Goal: Task Accomplishment & Management: Manage account settings

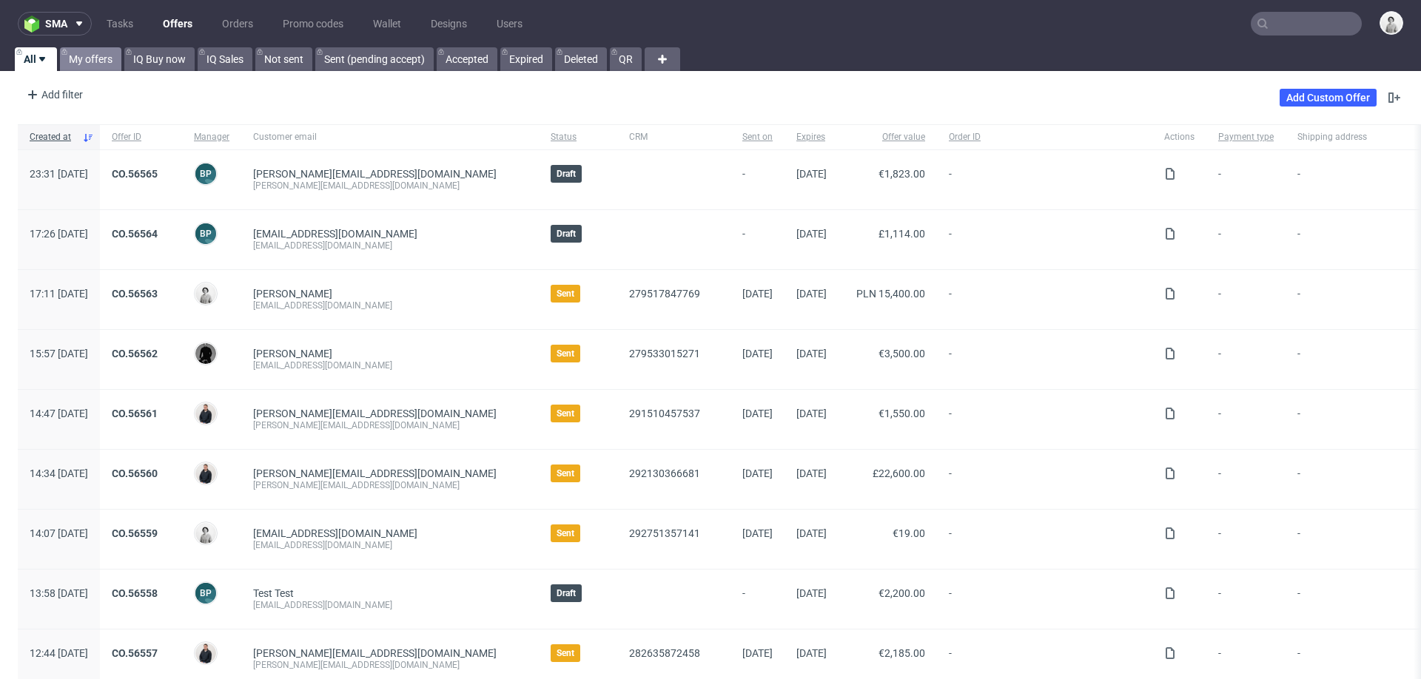
click at [91, 61] on link "My offers" at bounding box center [90, 59] width 61 height 24
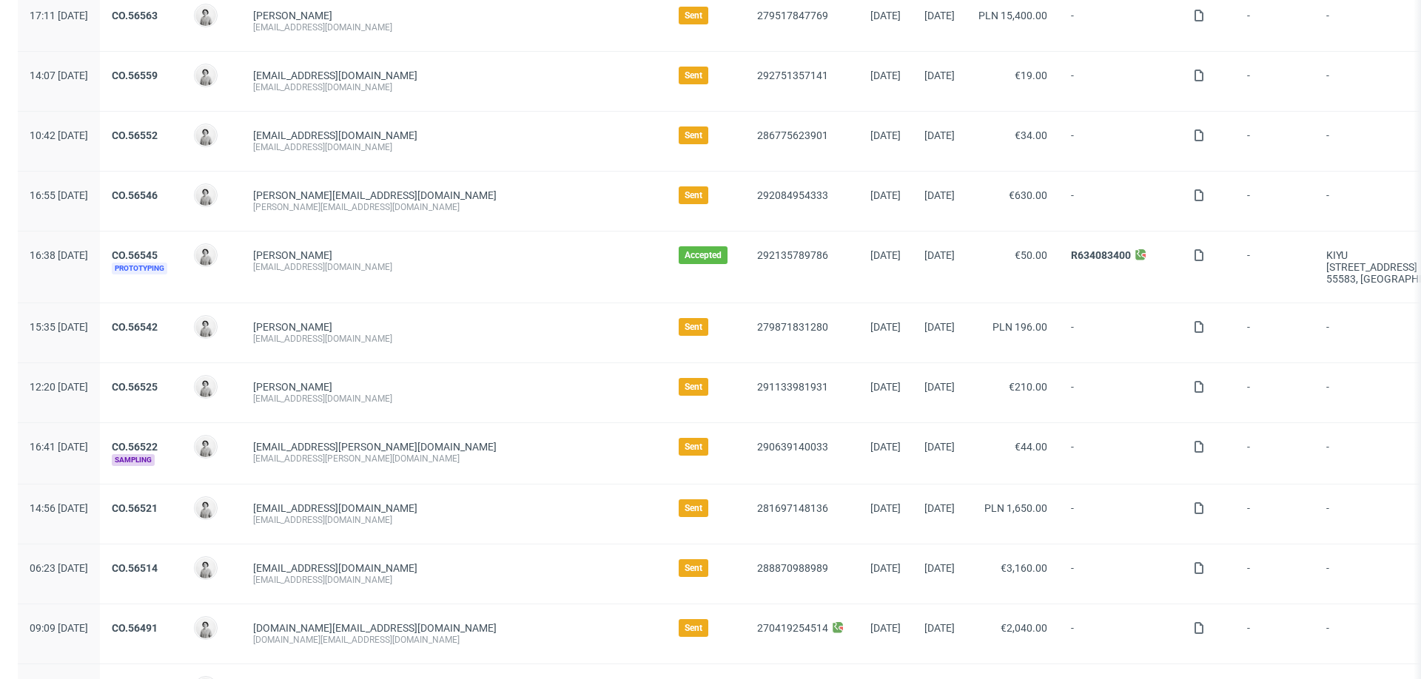
scroll to position [198, 0]
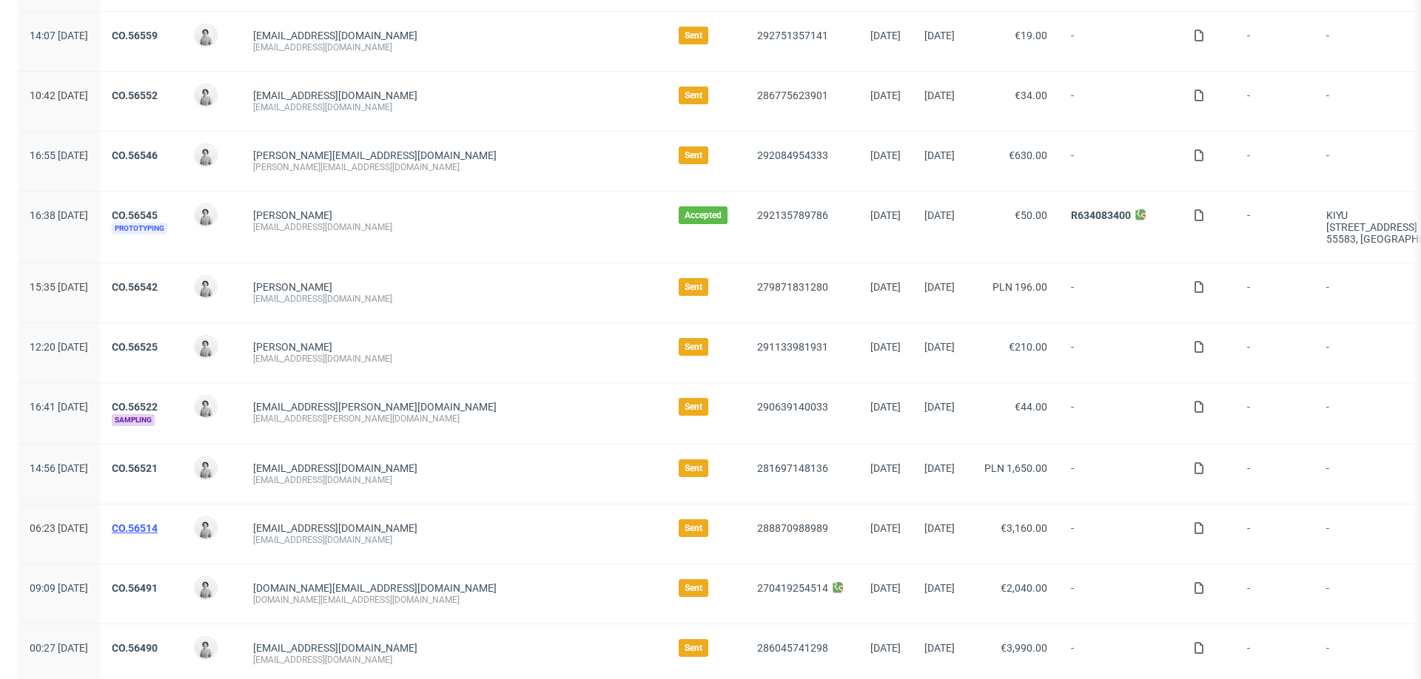
click at [158, 523] on link "CO.56514" at bounding box center [135, 529] width 46 height 12
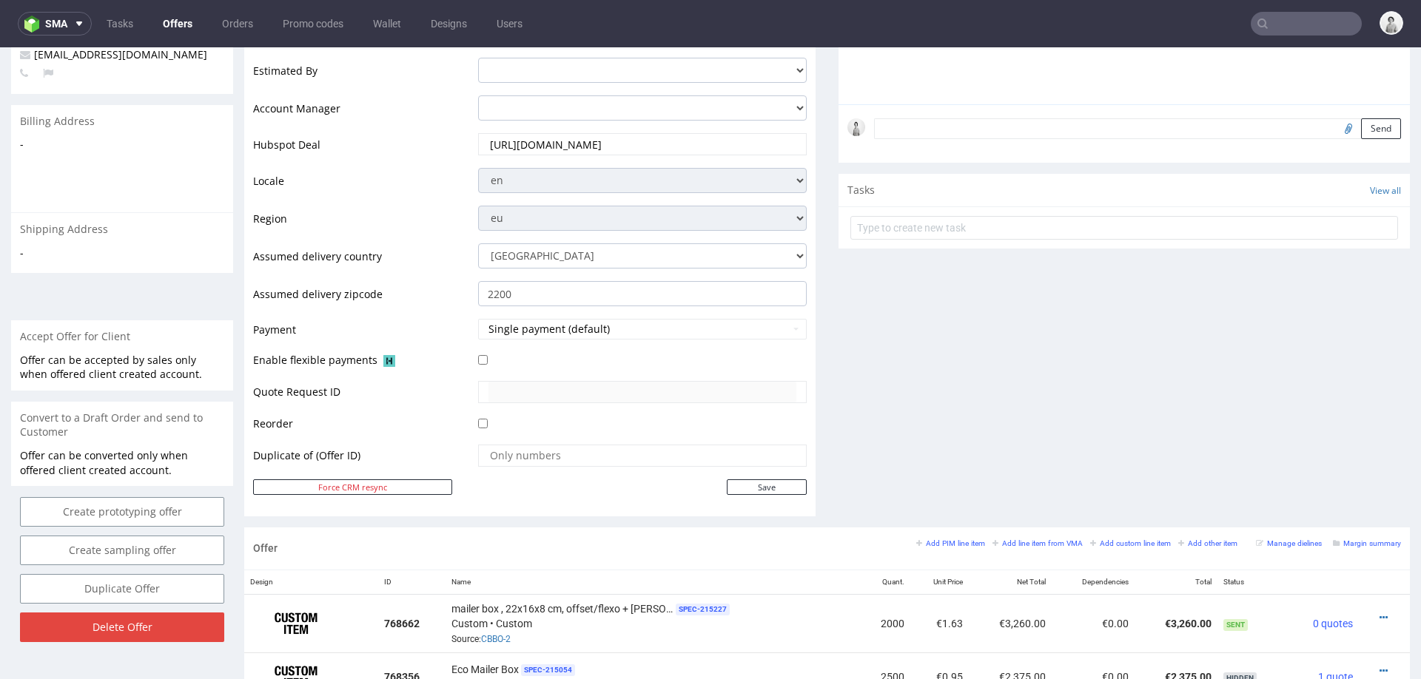
scroll to position [400, 0]
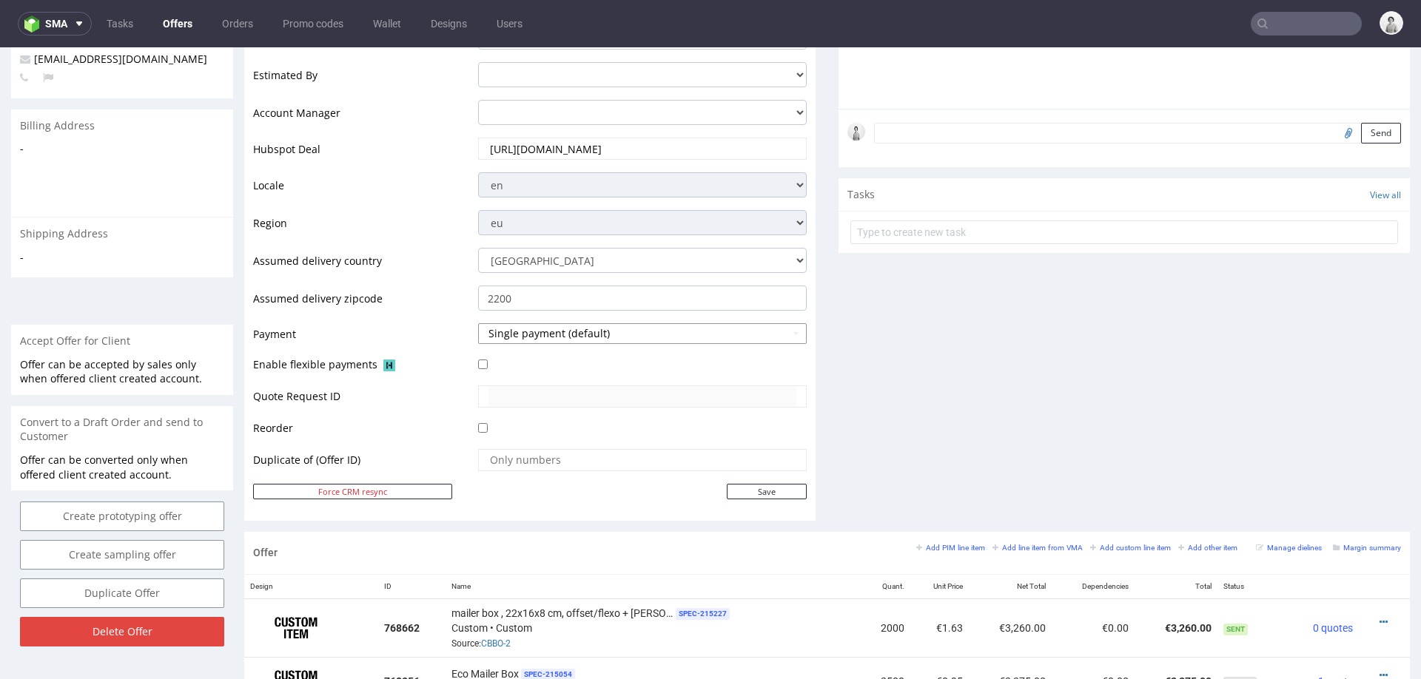
click at [558, 334] on button "Single payment (default)" at bounding box center [642, 333] width 329 height 21
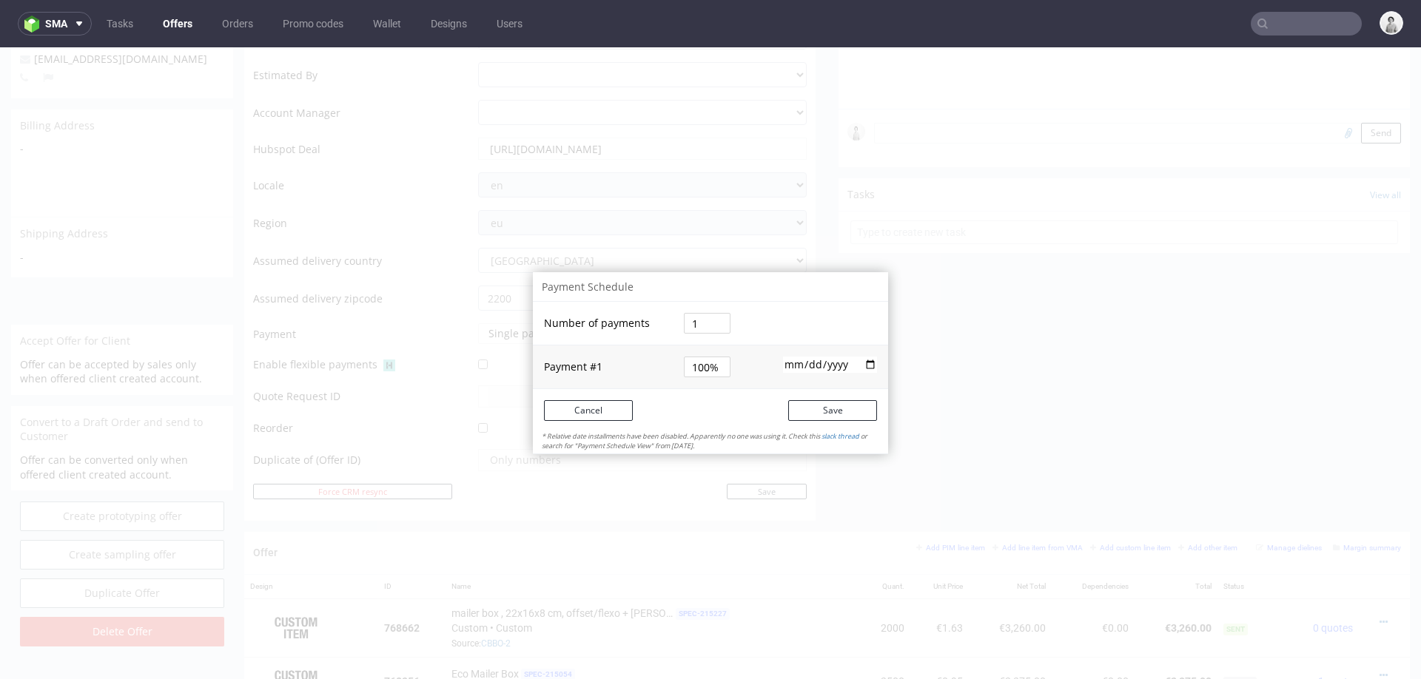
click at [698, 328] on input "1" at bounding box center [707, 323] width 47 height 21
type input "2"
click at [773, 314] on td at bounding box center [815, 324] width 147 height 44
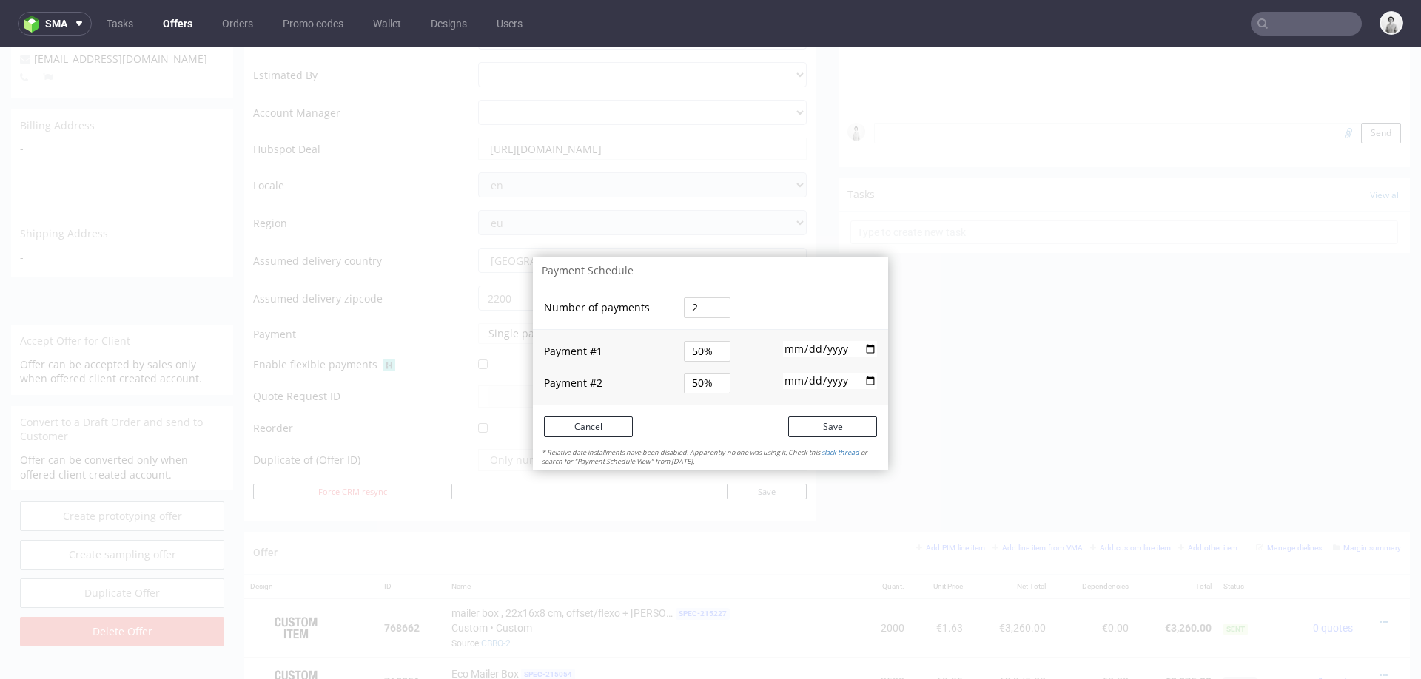
click at [694, 349] on input "50%" at bounding box center [707, 351] width 47 height 21
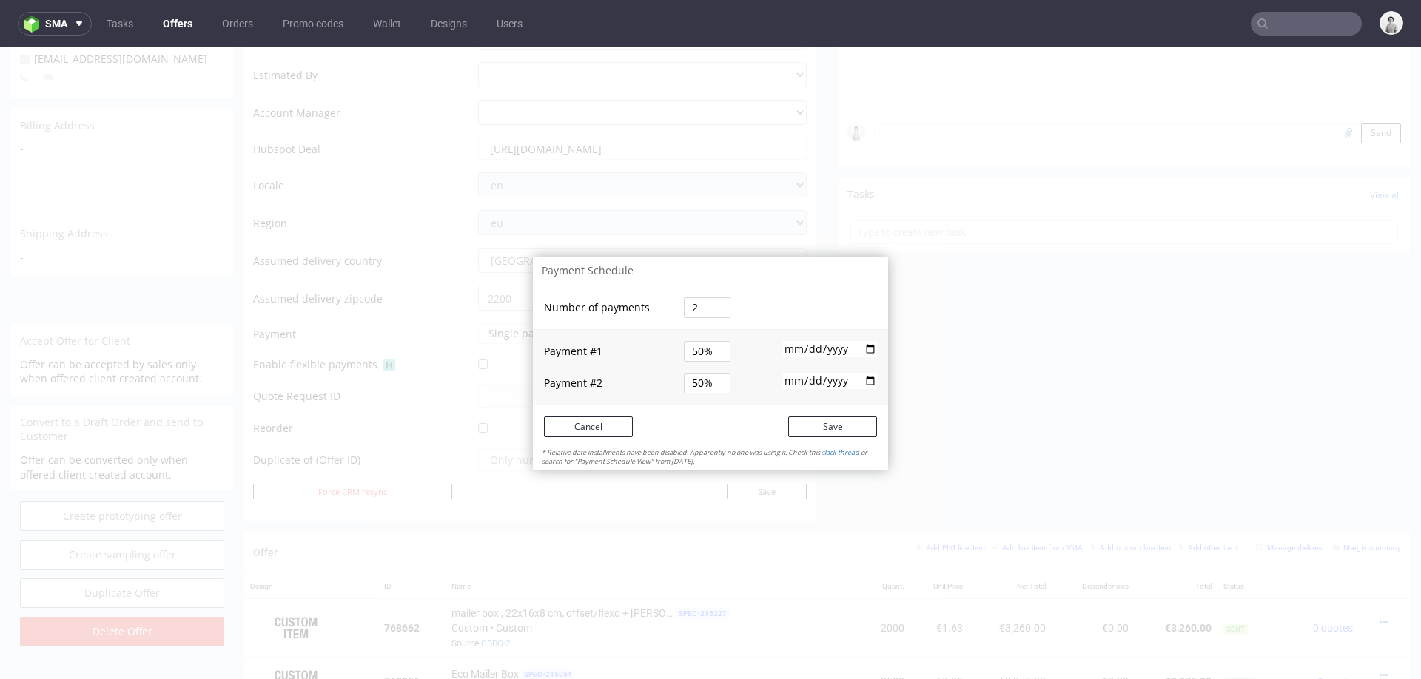
type input "2"
type input "27"
type input "27%"
type input "73%"
click at [730, 309] on td "2" at bounding box center [710, 308] width 61 height 44
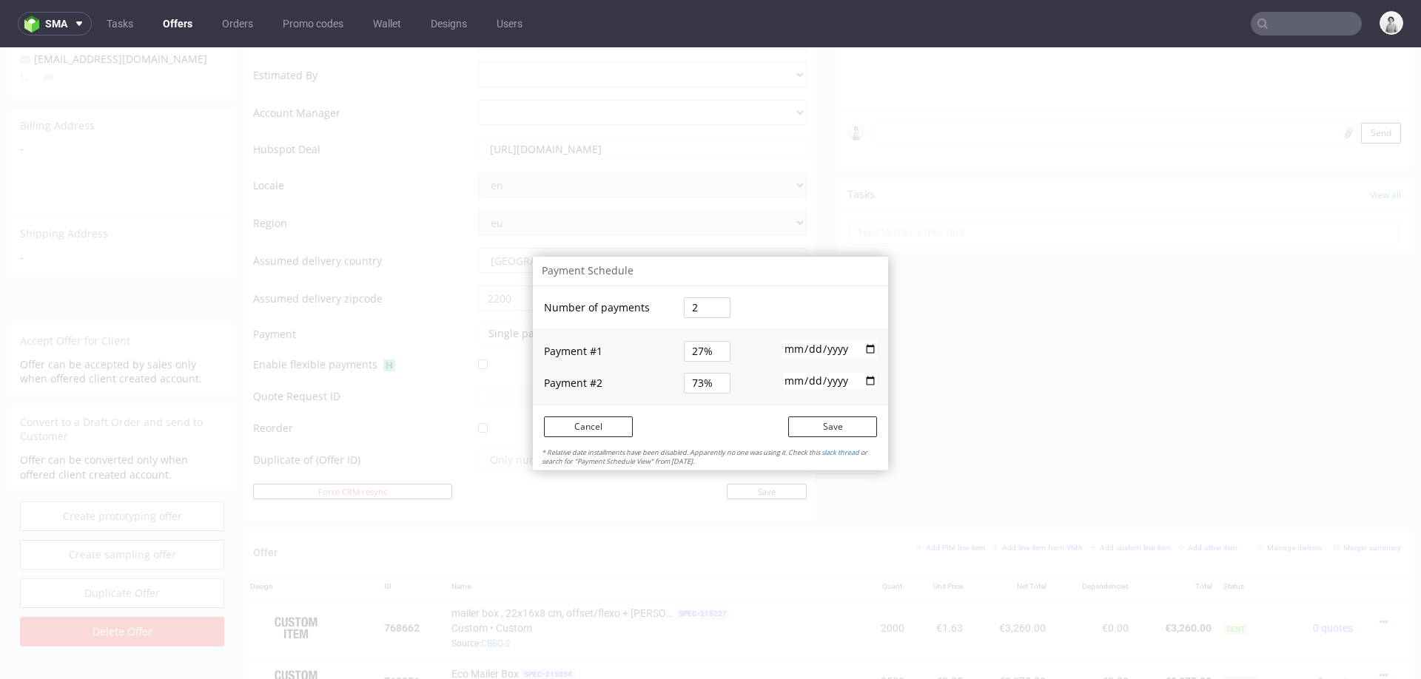
click at [689, 378] on input "73%" at bounding box center [707, 383] width 47 height 21
click at [689, 400] on td "73%" at bounding box center [710, 383] width 61 height 43
click at [809, 348] on input "2025-08-23" at bounding box center [830, 349] width 94 height 16
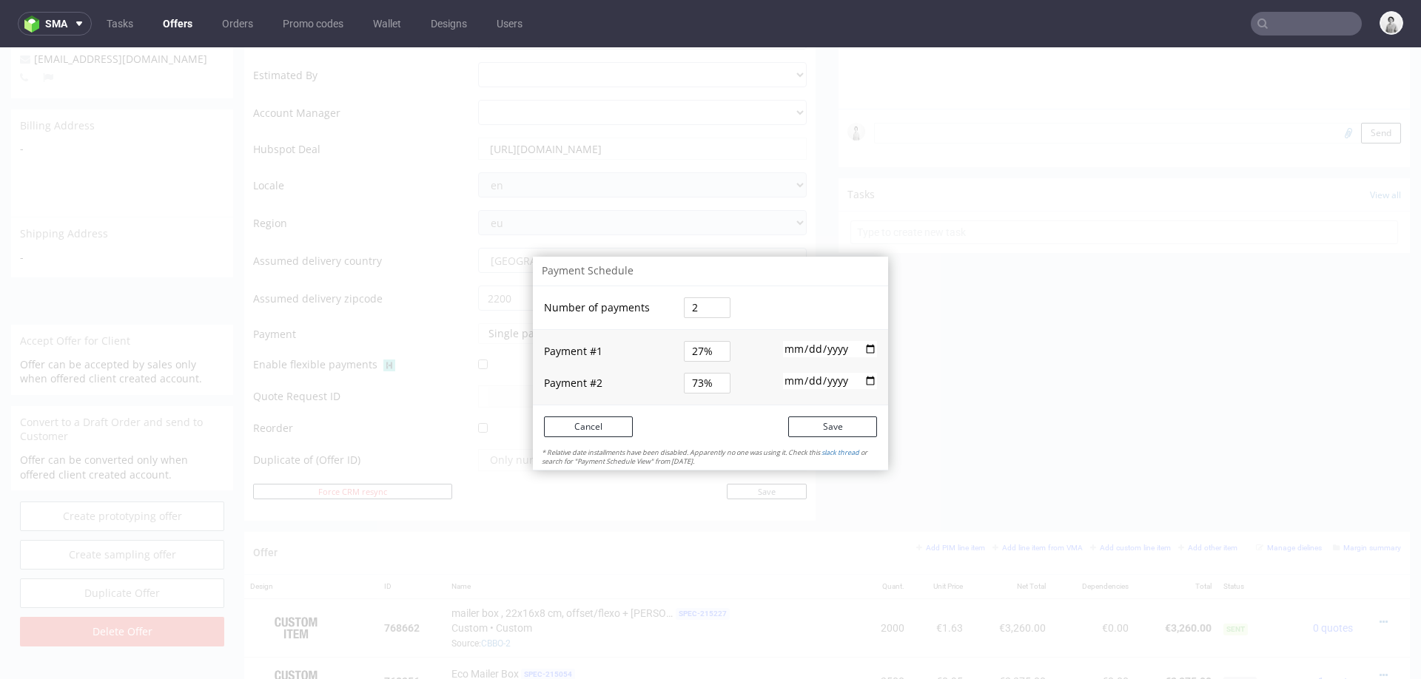
click at [809, 348] on input "2025-08-23" at bounding box center [830, 349] width 94 height 16
click at [861, 347] on input "2025-08-23" at bounding box center [830, 349] width 94 height 16
type input "2025-08-22"
click at [802, 383] on input "date" at bounding box center [830, 381] width 94 height 16
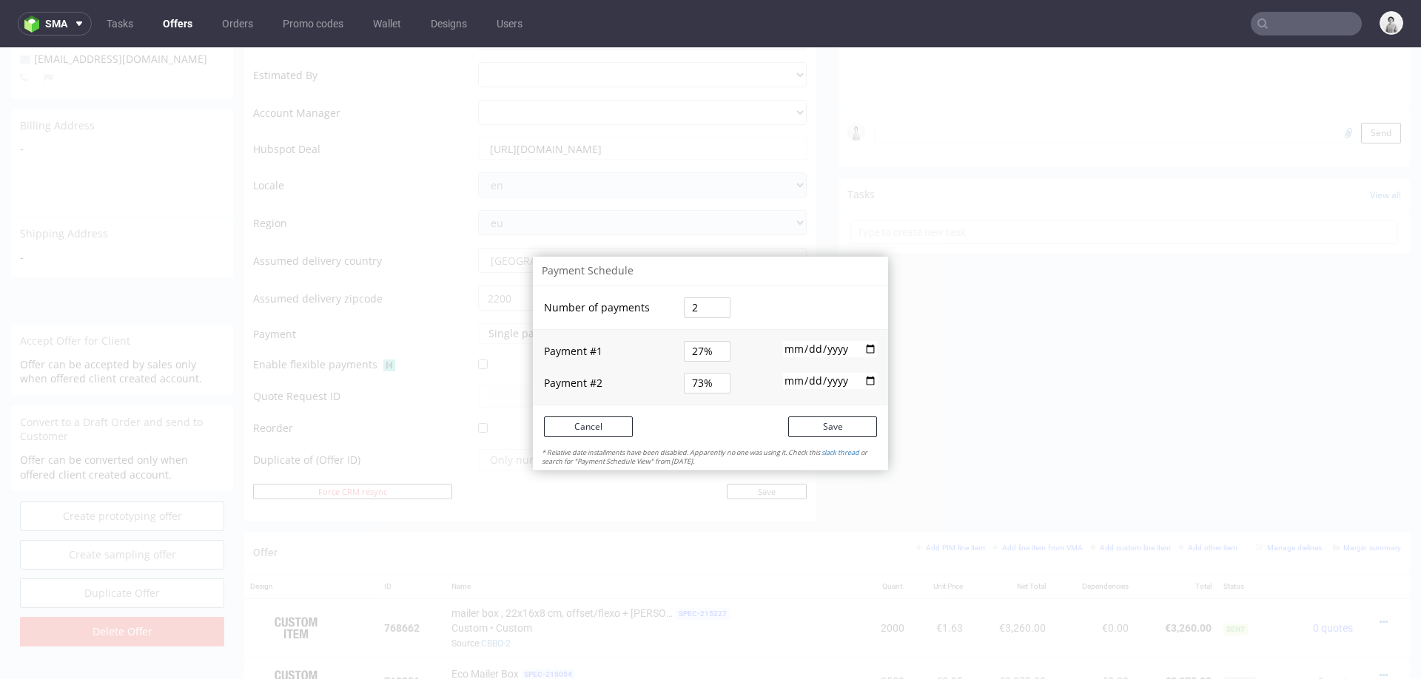
click at [802, 383] on input "date" at bounding box center [830, 381] width 94 height 16
click at [855, 375] on input "date" at bounding box center [830, 381] width 94 height 16
type input "2025-08-25"
click at [813, 432] on button "Save" at bounding box center [832, 427] width 89 height 21
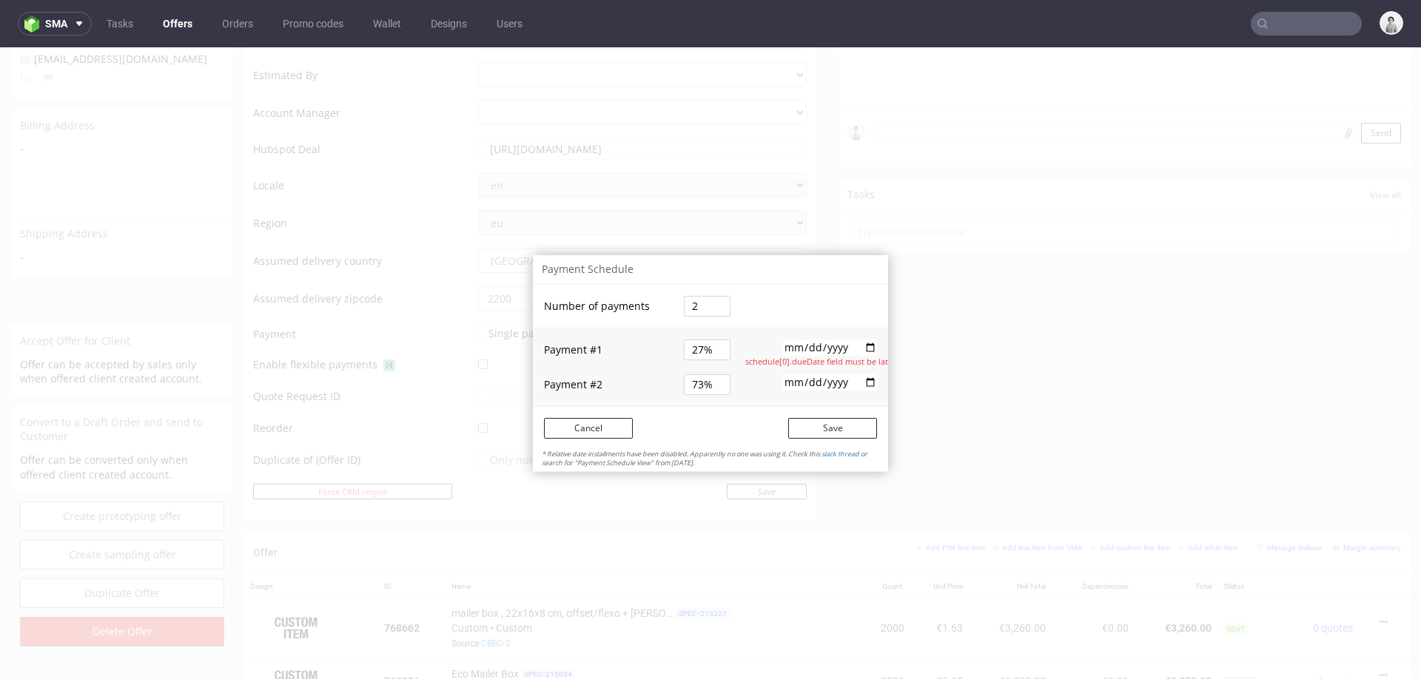
click at [810, 349] on input "2025-08-22" at bounding box center [830, 348] width 94 height 16
click at [859, 344] on input "2025-08-22" at bounding box center [830, 348] width 94 height 16
click at [805, 288] on td at bounding box center [815, 307] width 147 height 44
click at [818, 348] on input "2025-08-23" at bounding box center [830, 348] width 94 height 16
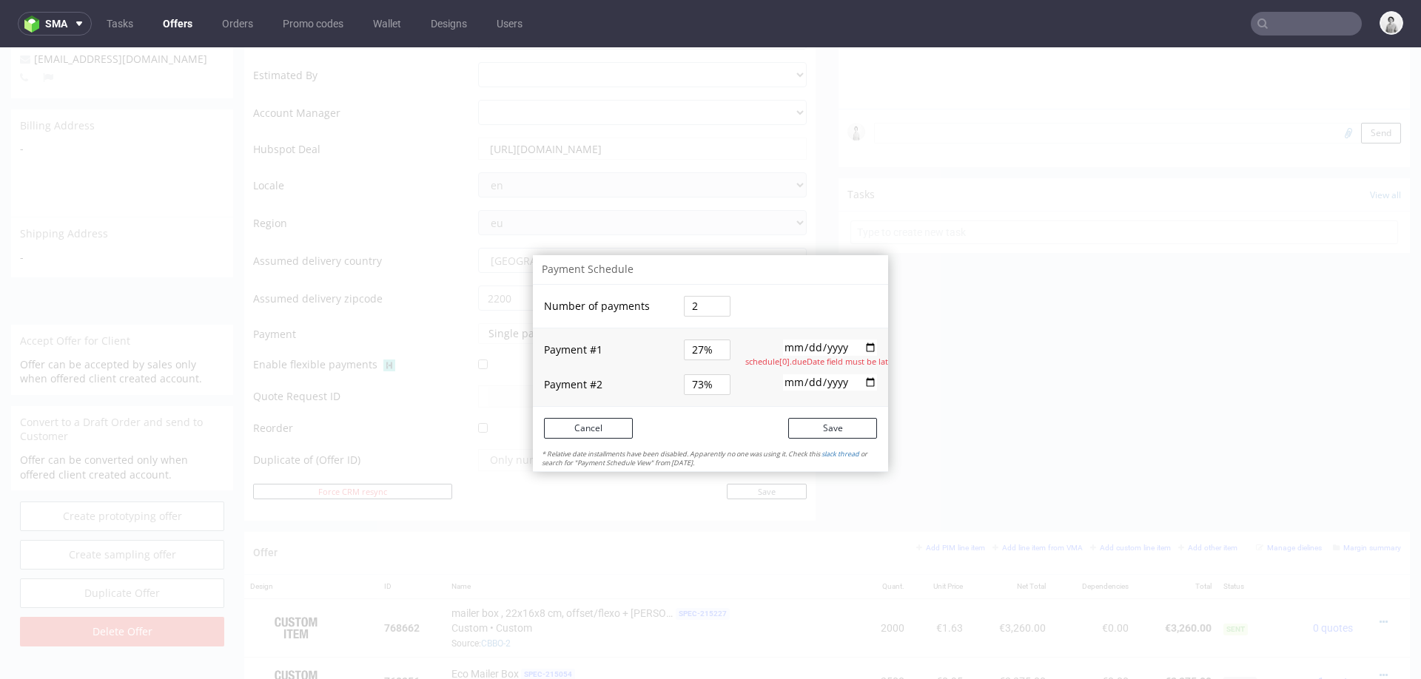
click at [818, 348] on input "2025-08-23" at bounding box center [830, 348] width 94 height 16
click at [859, 347] on input "2025-08-23" at bounding box center [830, 348] width 94 height 16
click at [809, 430] on button "Save" at bounding box center [832, 428] width 89 height 21
click at [784, 363] on td "2025-08-25" at bounding box center [815, 384] width 147 height 43
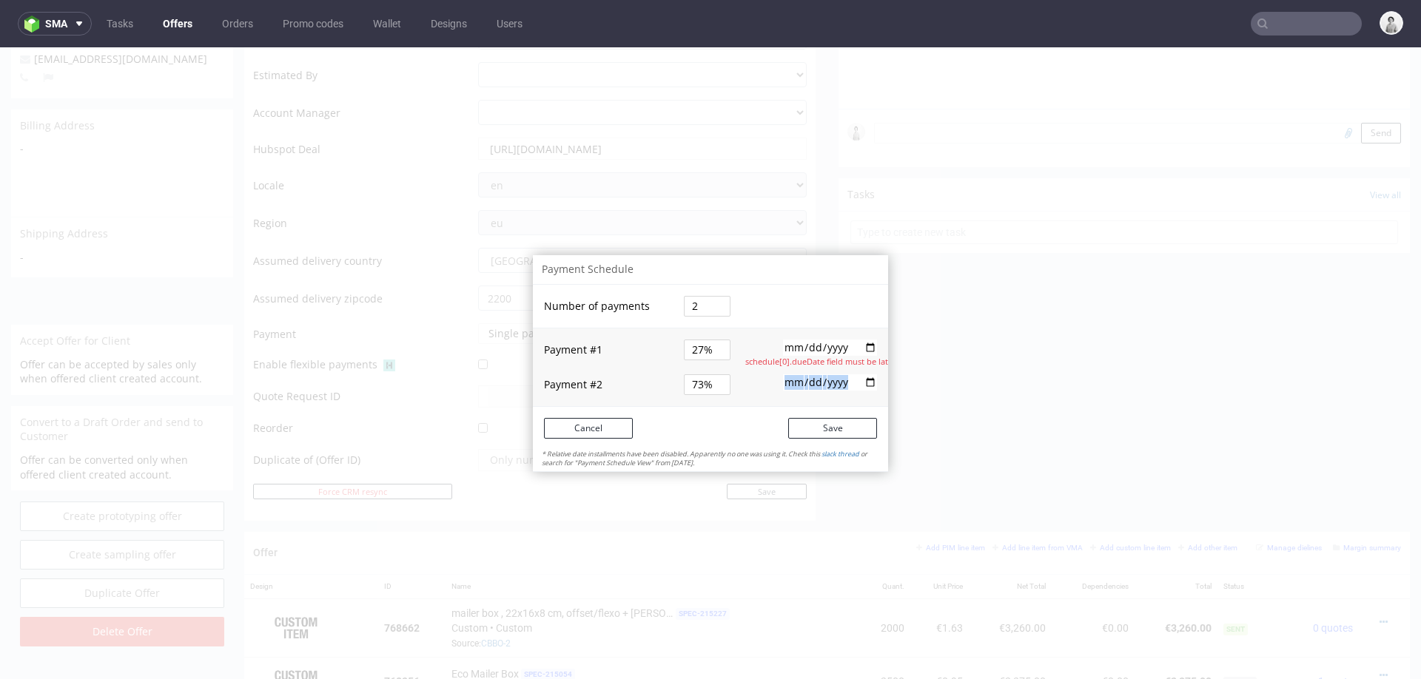
click at [784, 363] on td "2025-08-25" at bounding box center [815, 384] width 147 height 43
click at [809, 352] on input "2025-08-22" at bounding box center [830, 348] width 94 height 16
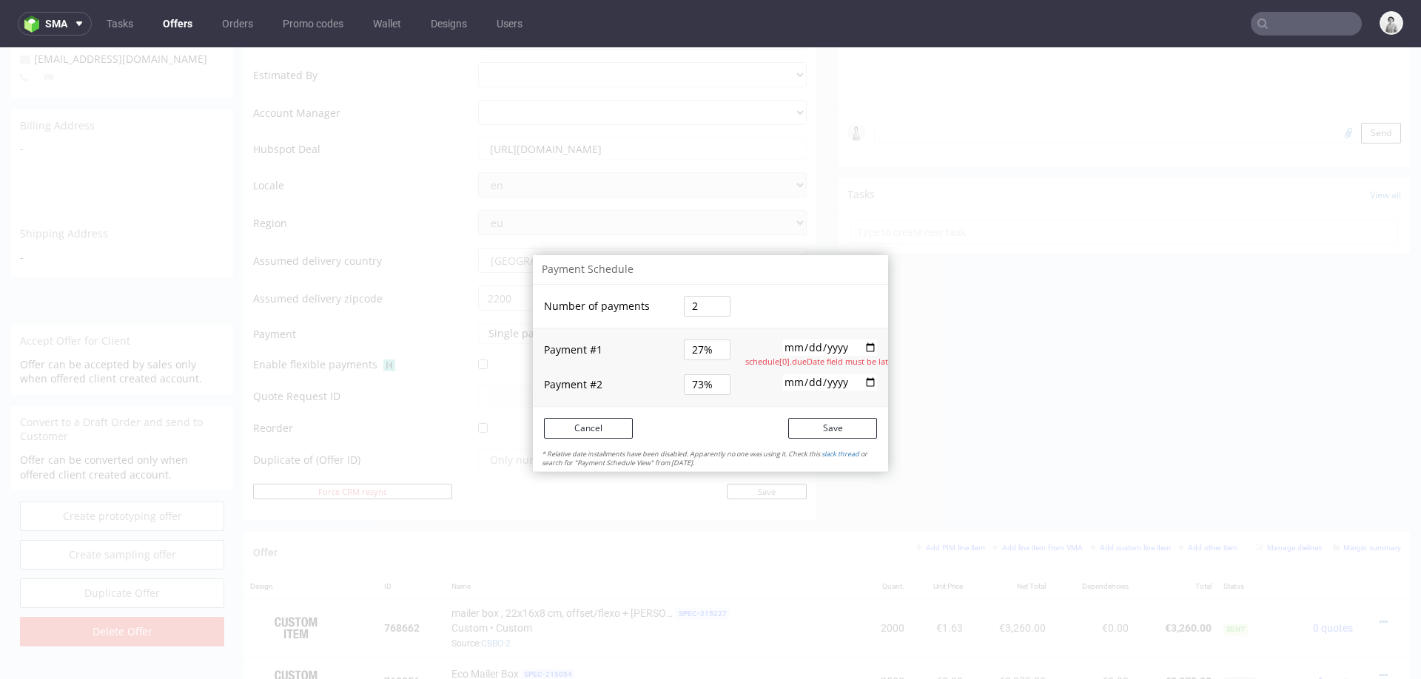
click at [809, 352] on input "2025-08-22" at bounding box center [830, 348] width 94 height 16
click at [765, 372] on td "2025-08-25" at bounding box center [815, 384] width 147 height 43
click at [822, 431] on button "Save" at bounding box center [832, 428] width 89 height 21
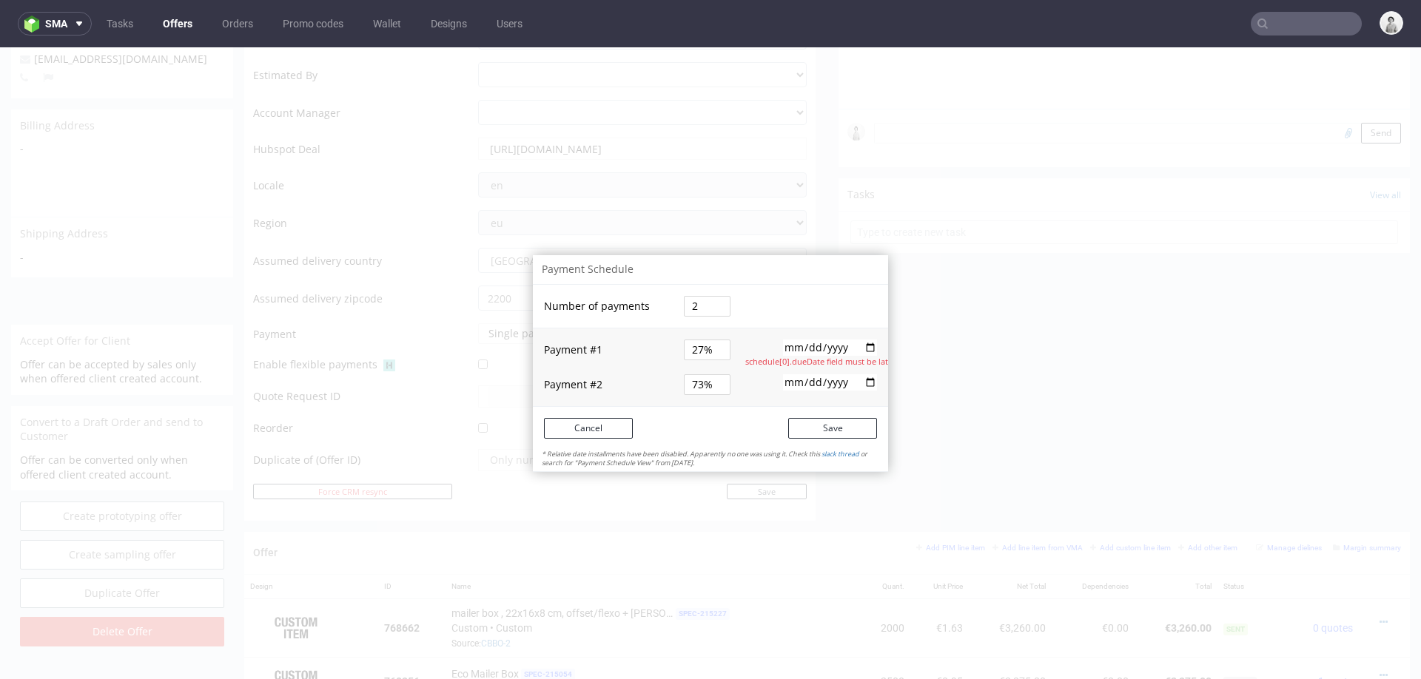
click at [861, 349] on input "2025-08-22" at bounding box center [830, 348] width 94 height 16
click at [816, 342] on input "2025-08-25" at bounding box center [830, 348] width 94 height 16
click at [861, 349] on input "2025-08-25" at bounding box center [830, 348] width 94 height 16
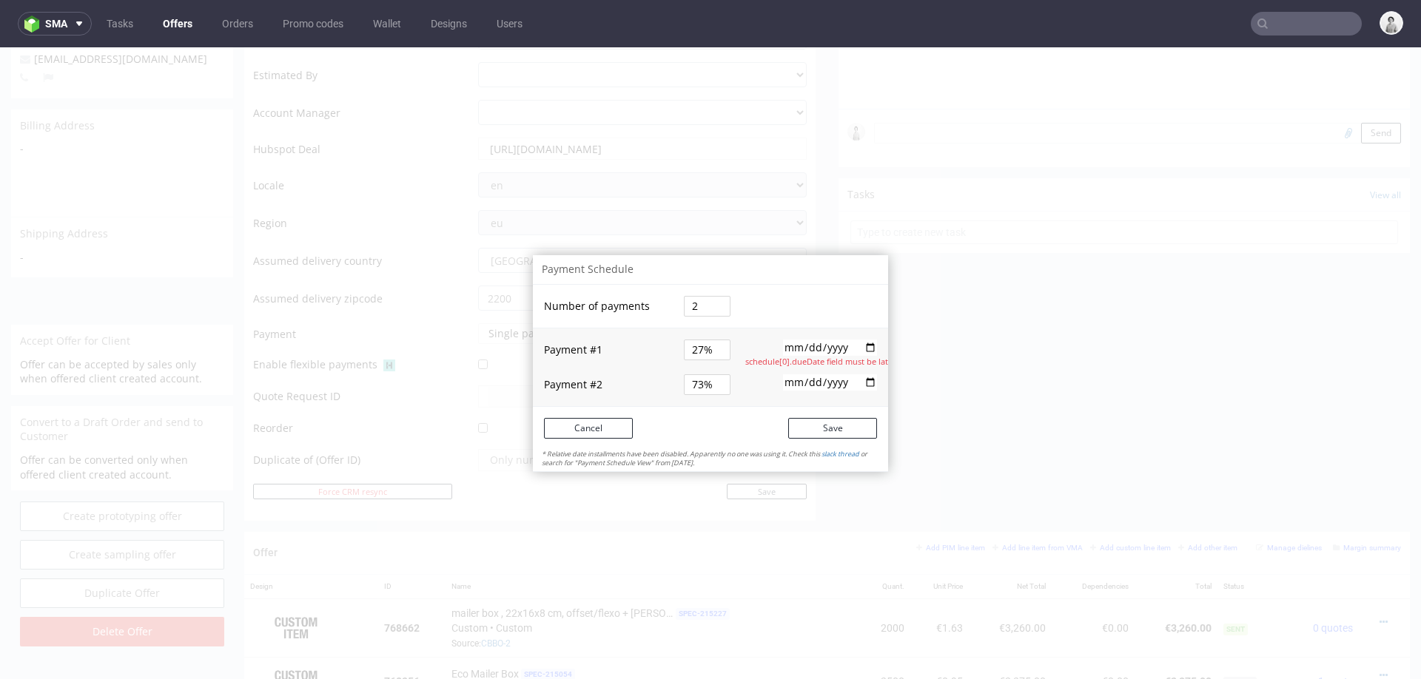
type input "2025-08-22"
click at [826, 418] on button "Save" at bounding box center [832, 428] width 89 height 21
click at [825, 421] on button "Save" at bounding box center [832, 428] width 89 height 21
click at [581, 434] on button "Cancel" at bounding box center [588, 428] width 89 height 21
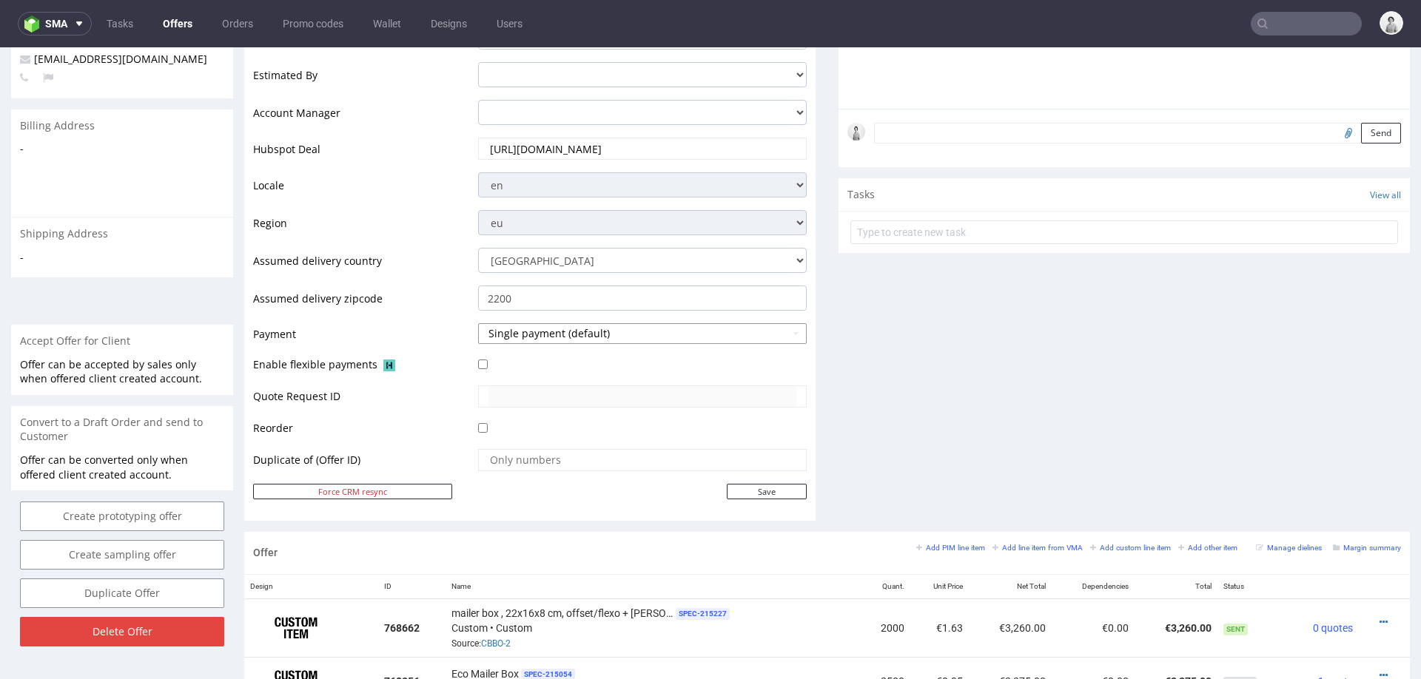
click at [573, 333] on button "Single payment (default)" at bounding box center [642, 333] width 329 height 21
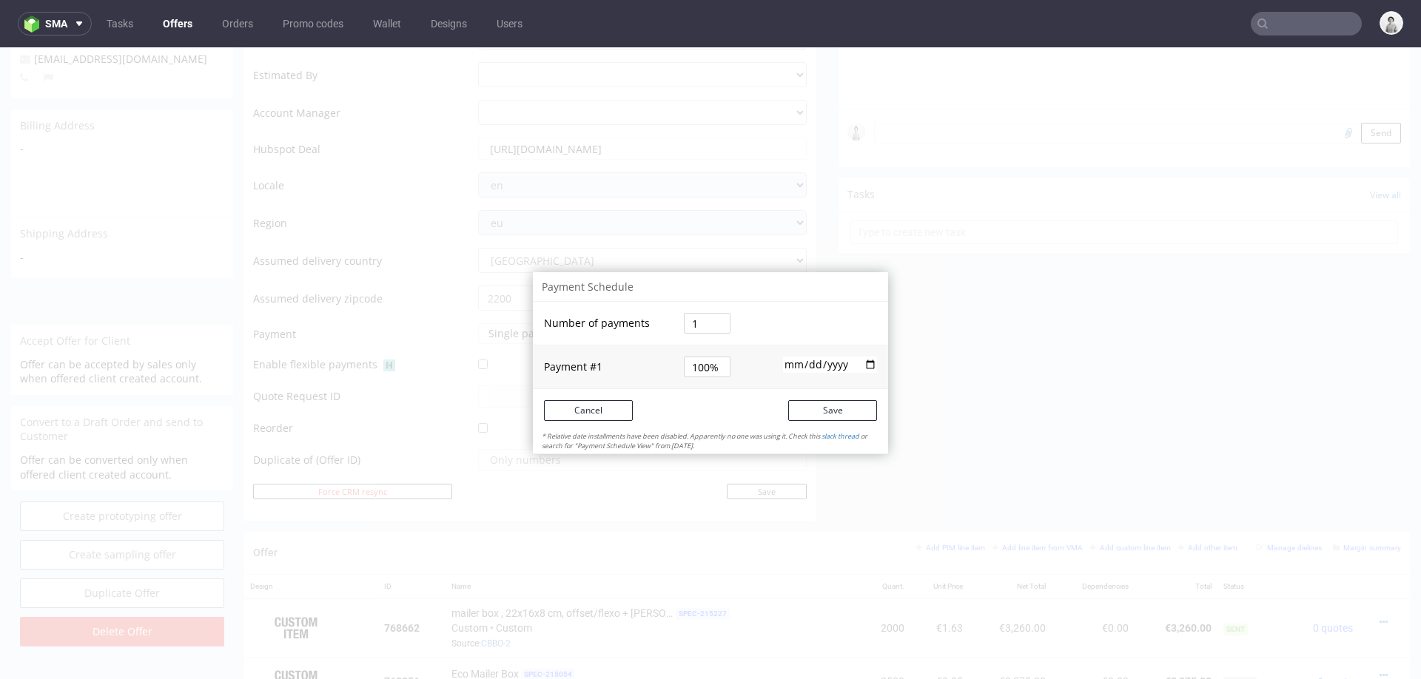
click at [698, 323] on input "1" at bounding box center [707, 323] width 47 height 21
type input "2"
type input "50%"
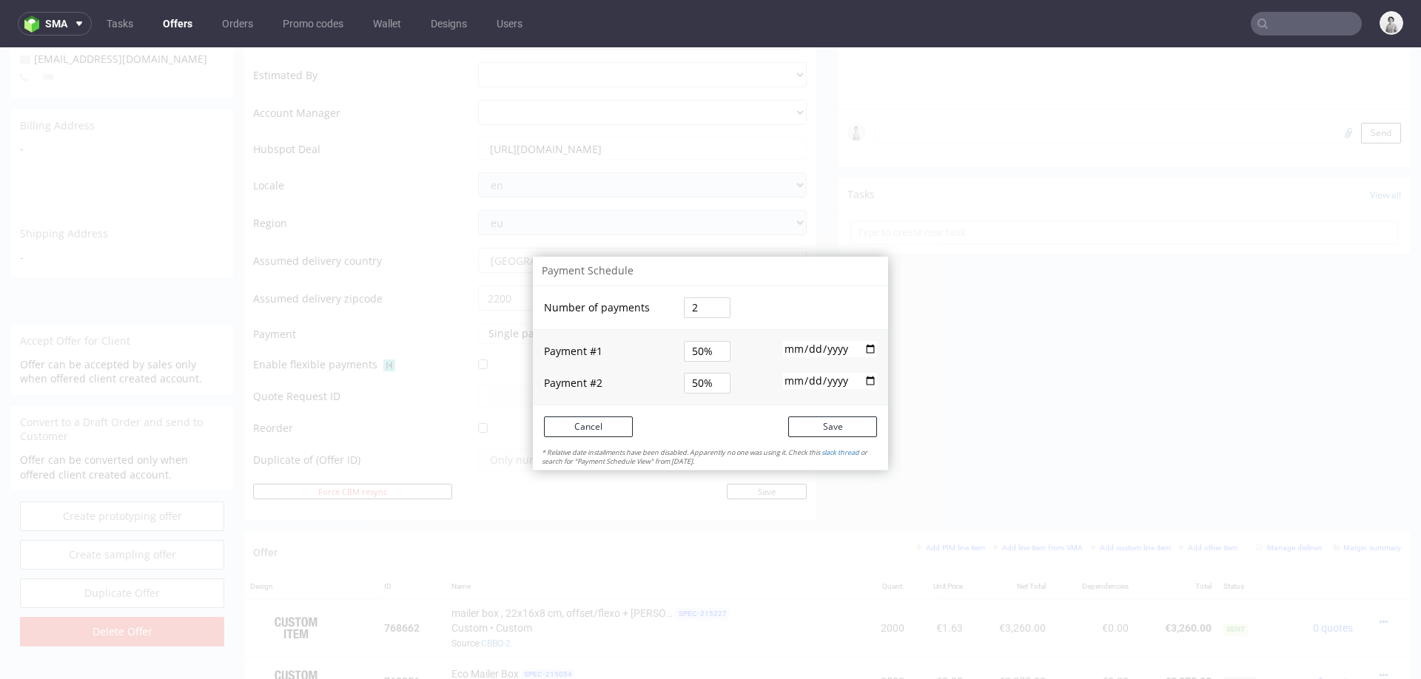
click at [782, 312] on td at bounding box center [815, 308] width 147 height 44
click at [794, 379] on input "date" at bounding box center [830, 381] width 94 height 16
click at [862, 379] on input "date" at bounding box center [830, 381] width 94 height 16
type input "2025-08-25"
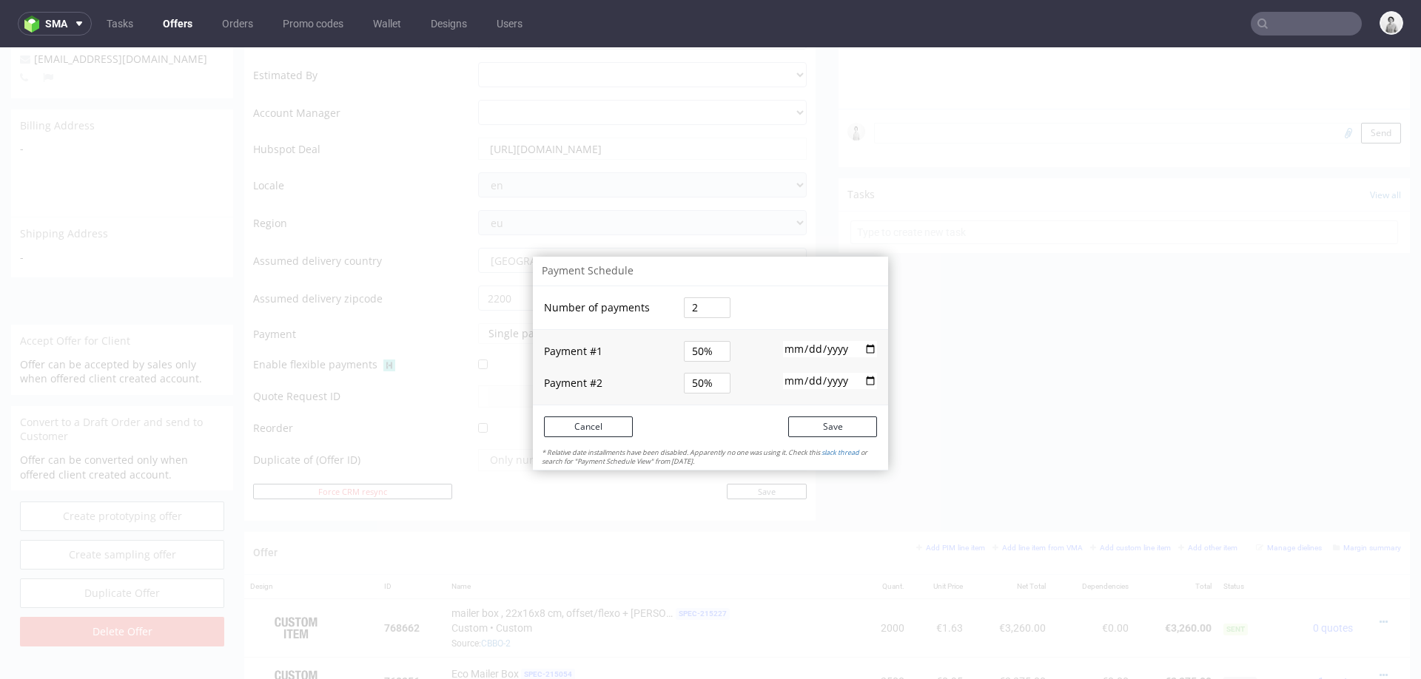
click at [691, 357] on input "50%" at bounding box center [707, 351] width 47 height 21
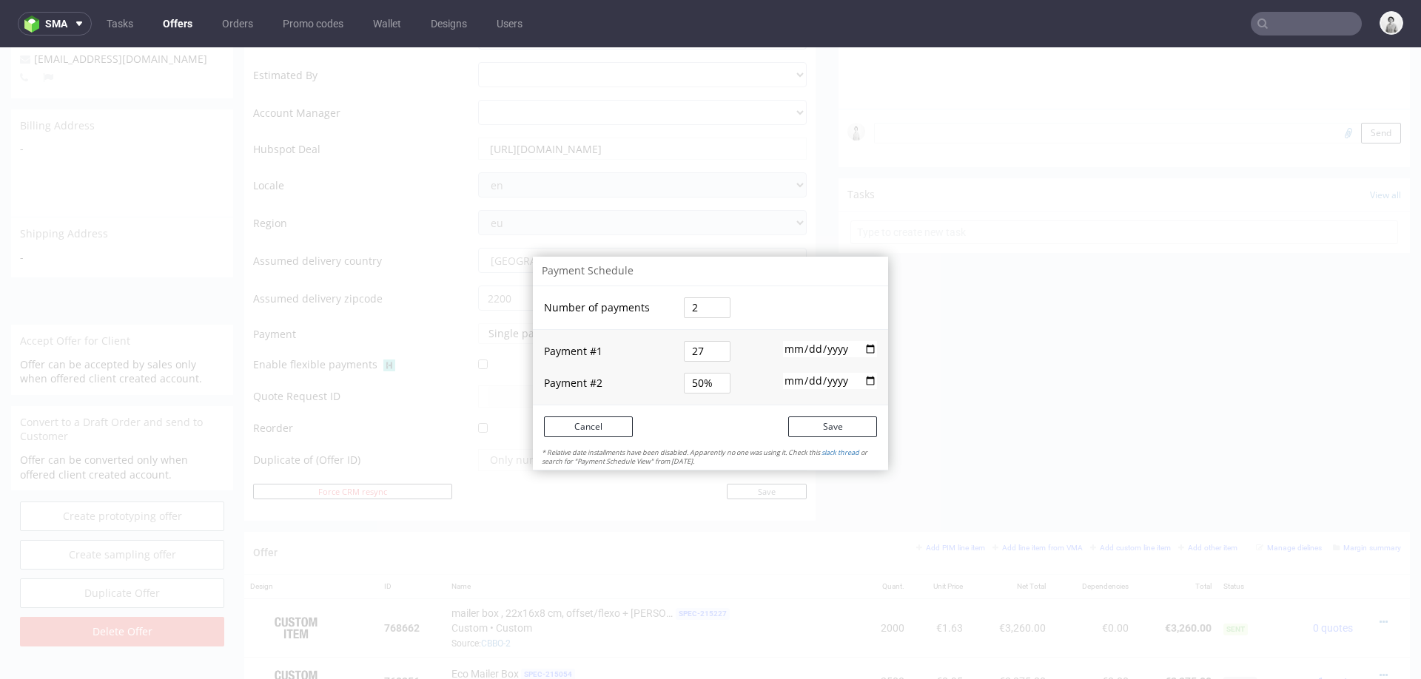
type input "27%"
type input "73%"
click at [755, 291] on td at bounding box center [815, 308] width 147 height 44
click at [813, 432] on button "Save" at bounding box center [832, 427] width 89 height 21
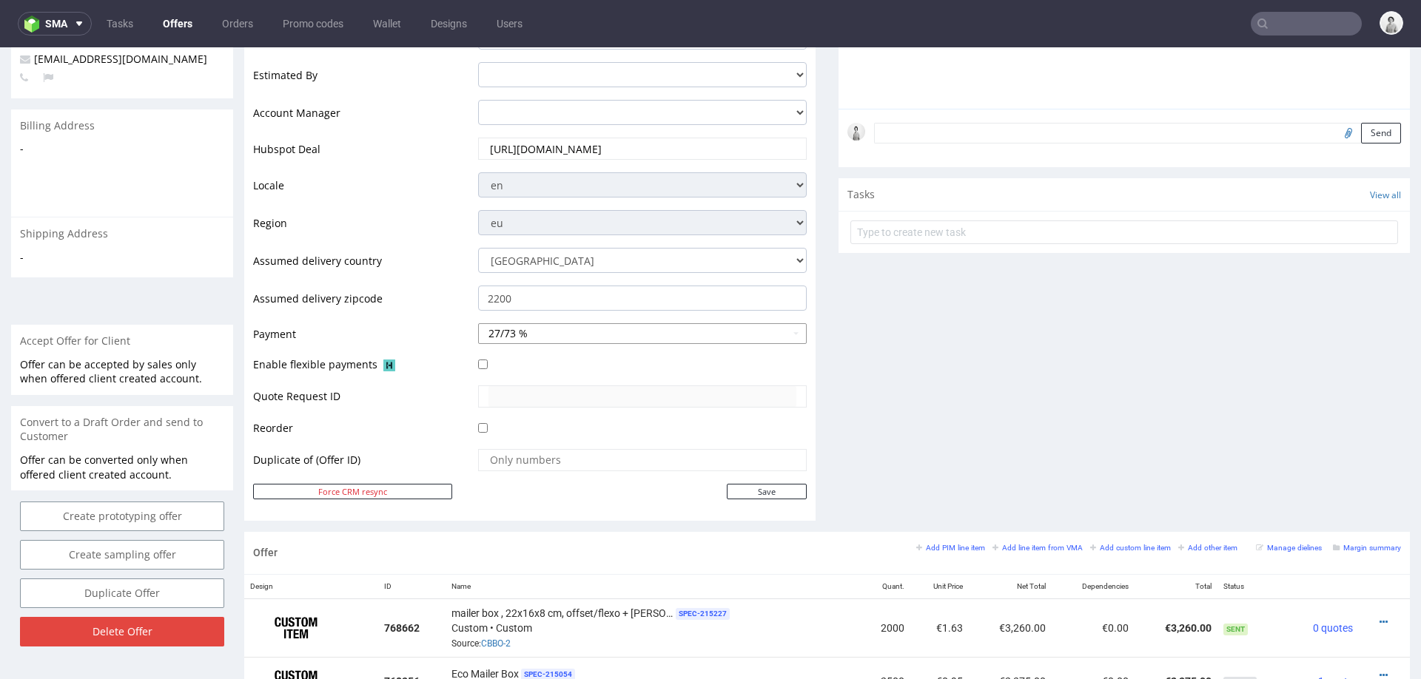
click at [713, 333] on button "27/73 %" at bounding box center [642, 333] width 329 height 21
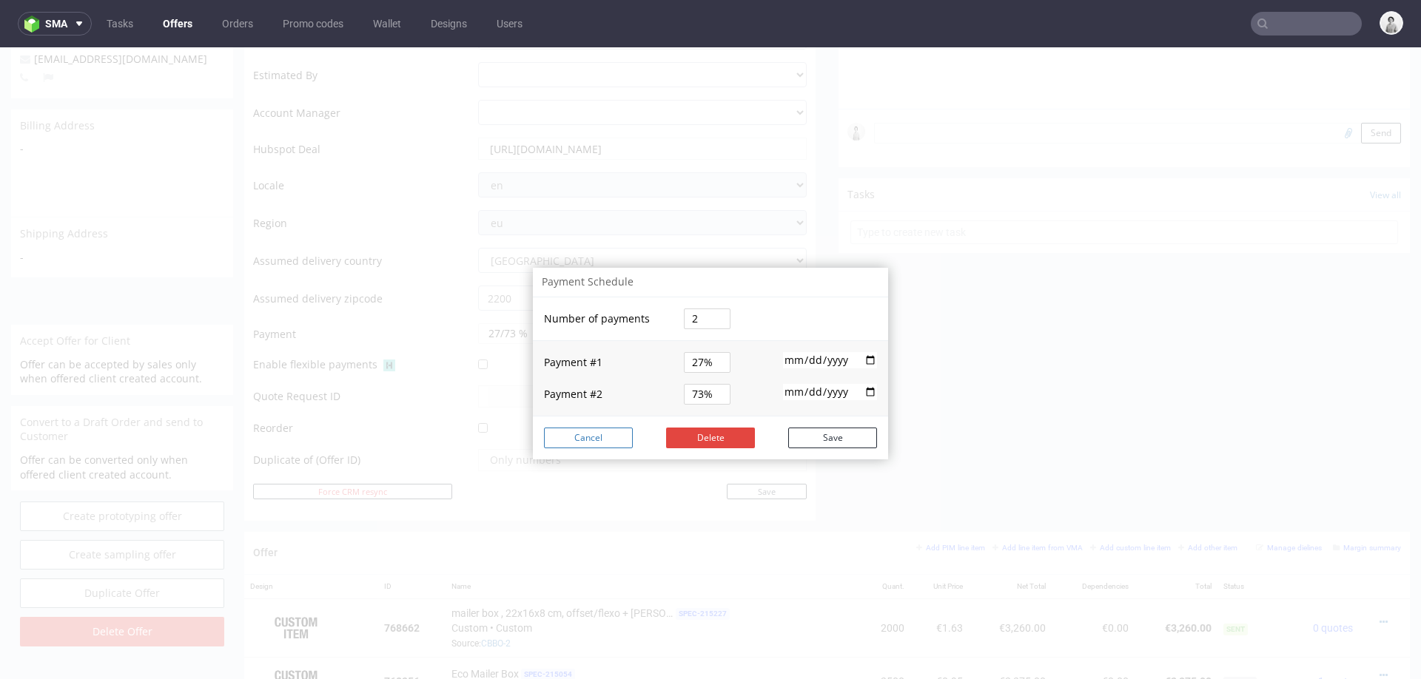
click at [573, 445] on button "Cancel" at bounding box center [588, 438] width 89 height 21
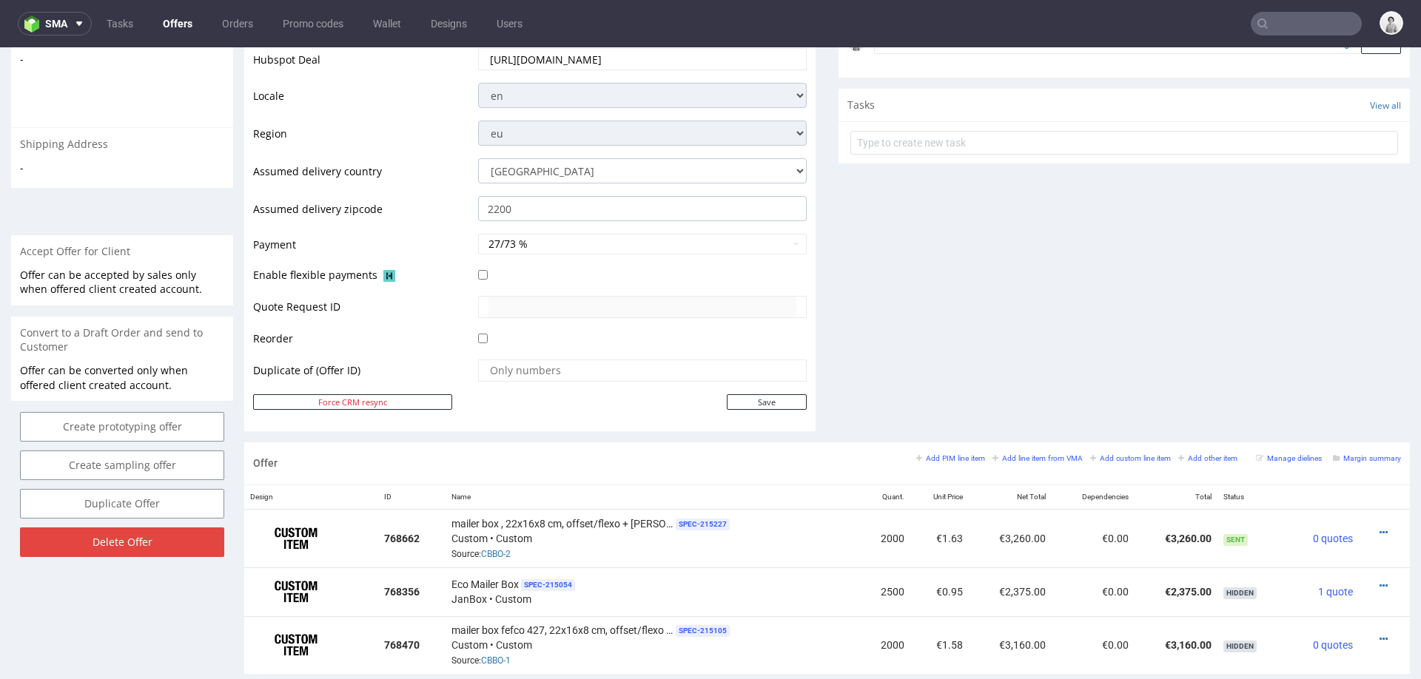
scroll to position [496, 0]
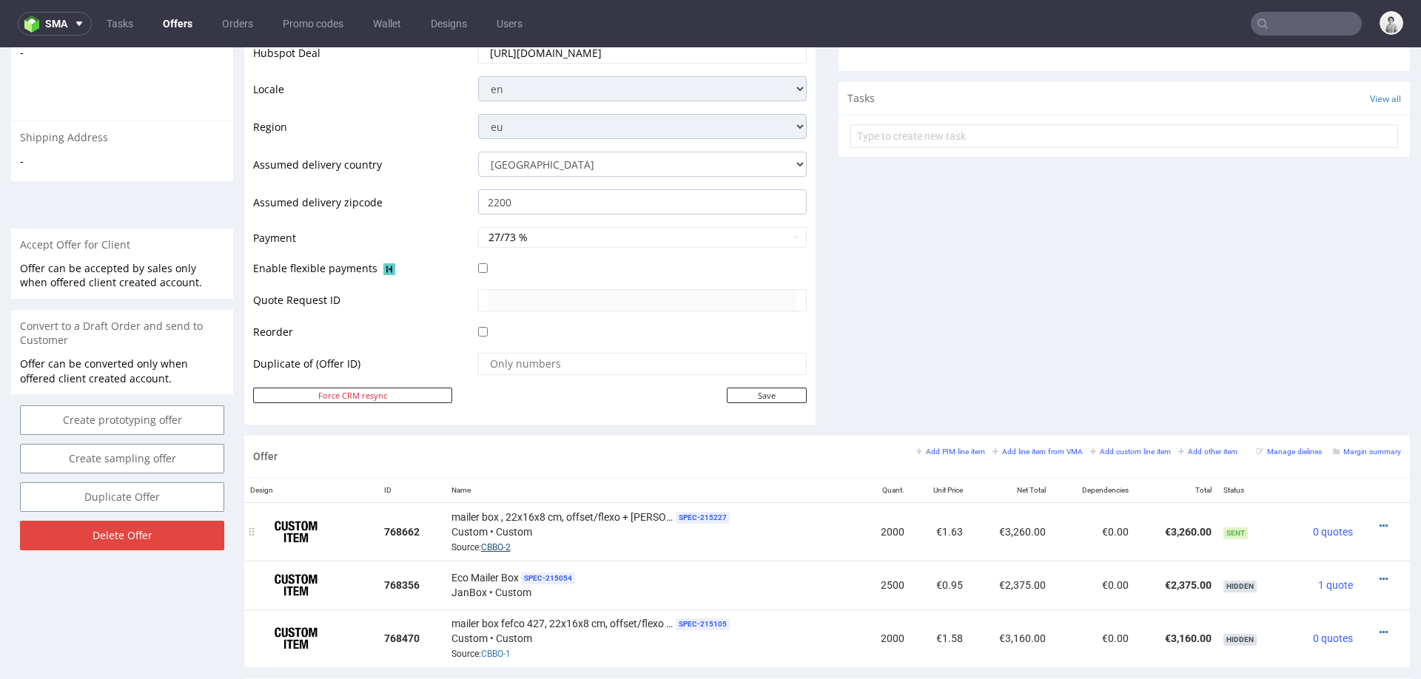
click at [503, 545] on link "CBBO-2" at bounding box center [496, 548] width 30 height 10
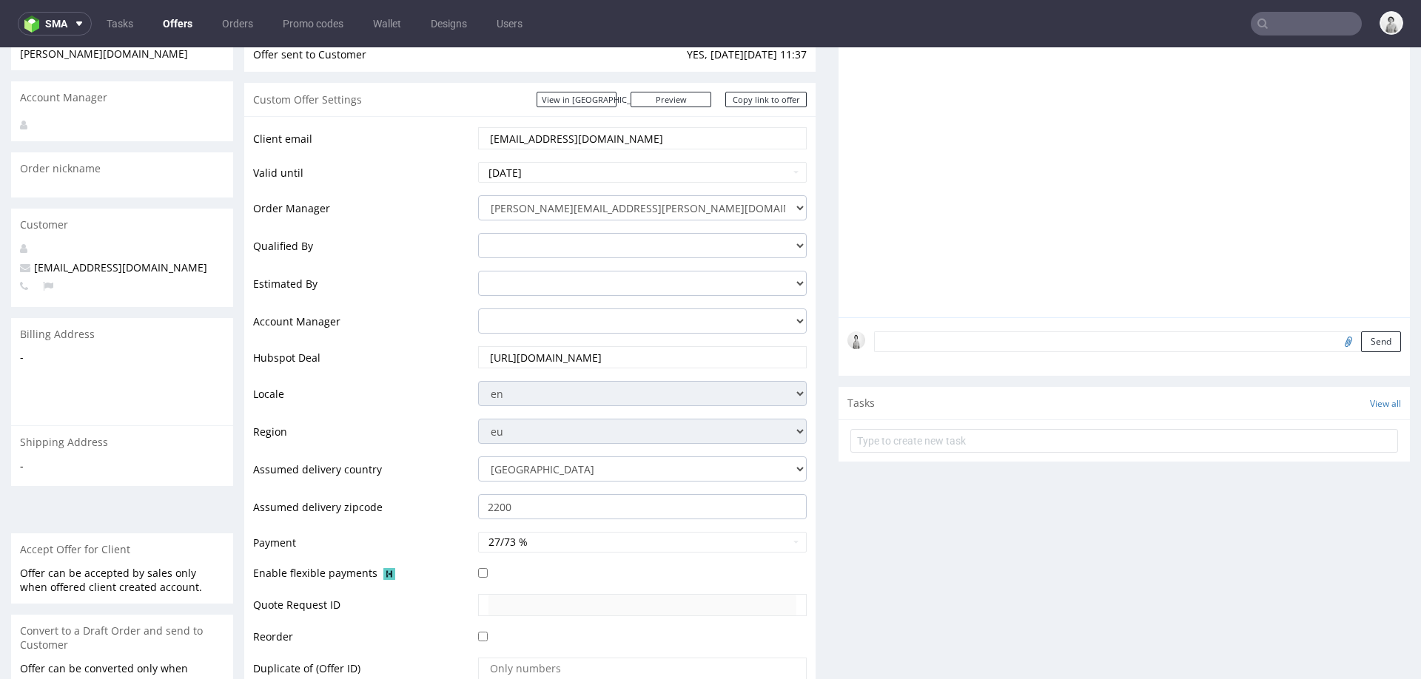
scroll to position [175, 0]
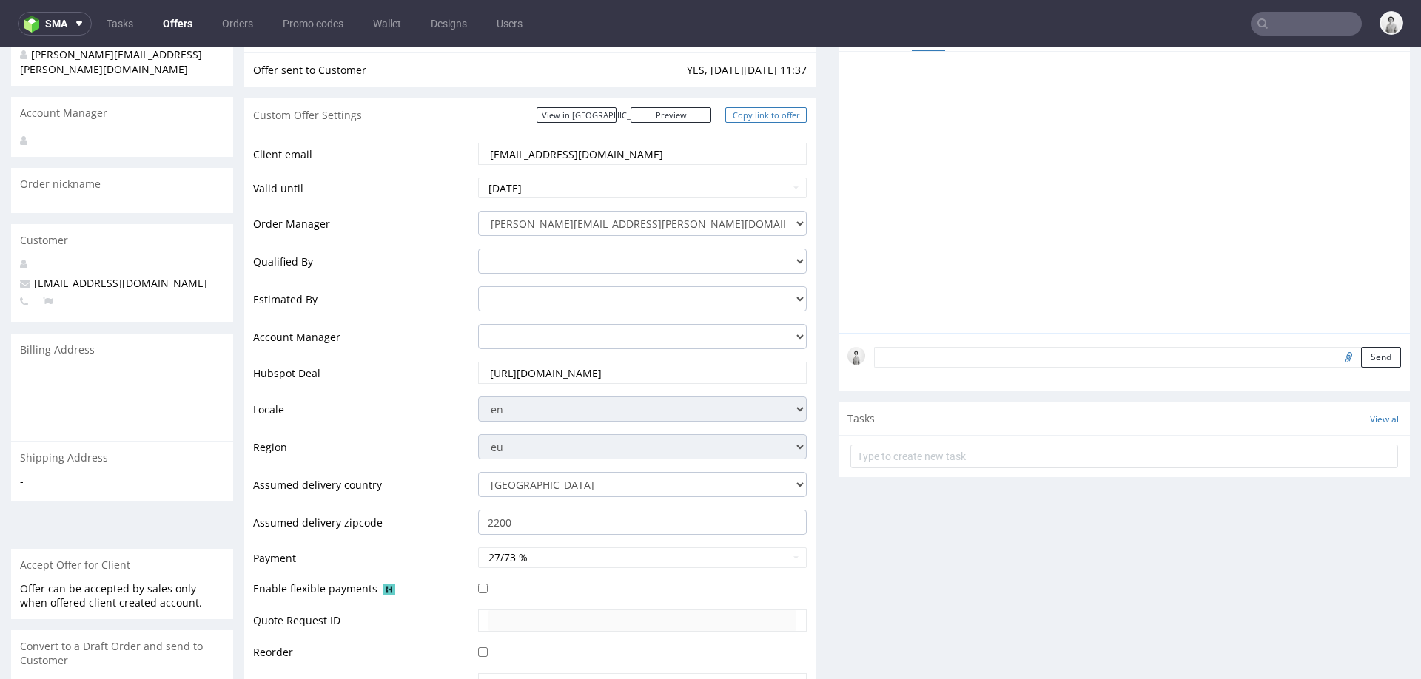
click at [774, 108] on link "Copy link to offer" at bounding box center [765, 115] width 81 height 16
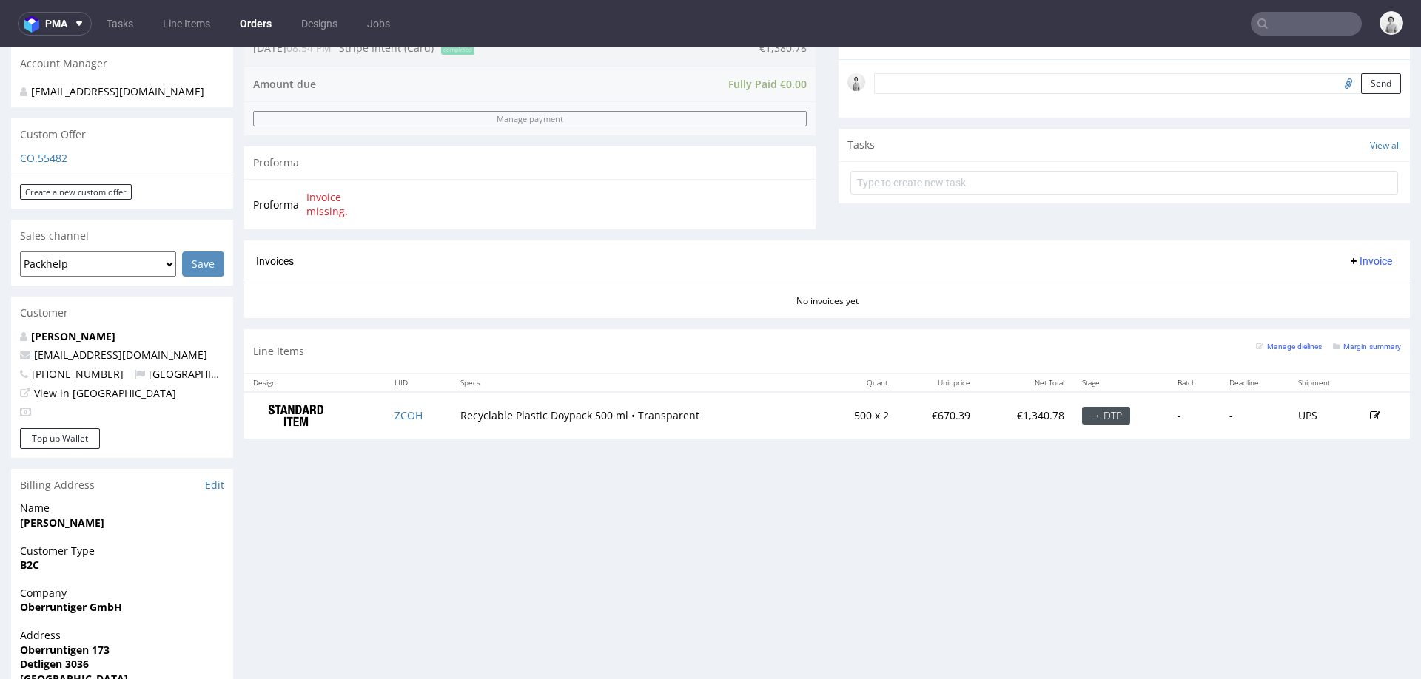
scroll to position [407, 0]
